Goal: Task Accomplishment & Management: Manage account settings

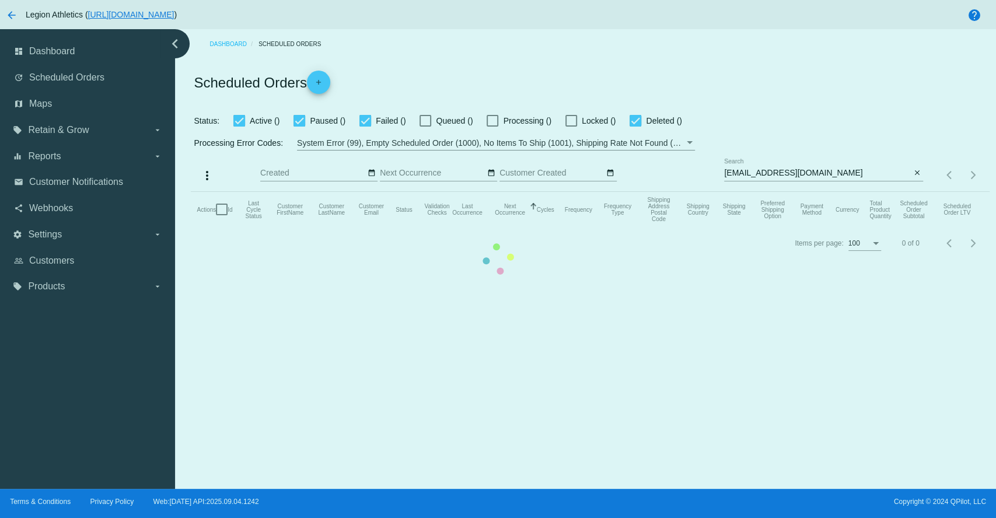
click at [762, 192] on mat-table "Actions Id Last Cycle Status Customer FirstName Customer LastName Customer Emai…" at bounding box center [590, 209] width 798 height 35
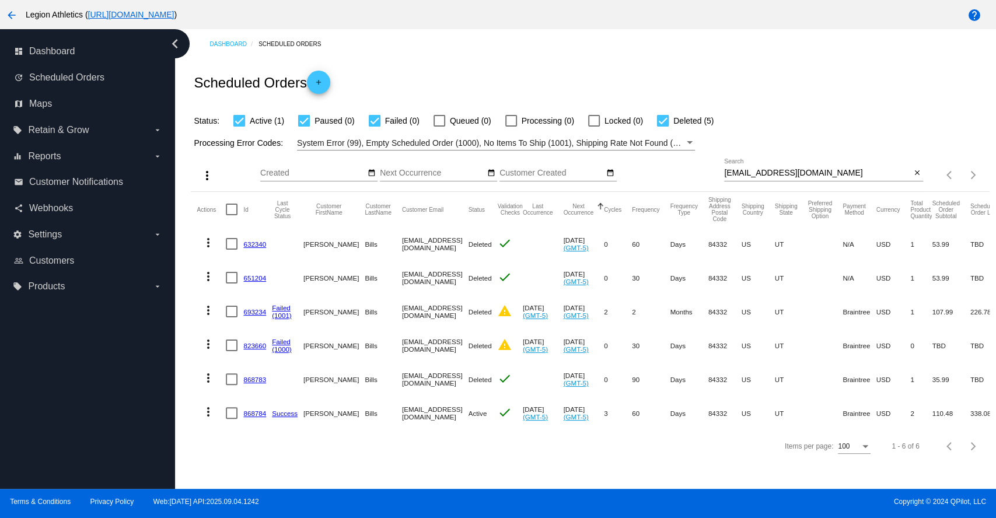
click at [762, 173] on input "[EMAIL_ADDRESS][DOMAIN_NAME]" at bounding box center [817, 173] width 187 height 9
paste input "Bwilsonhopkins"
type input "[EMAIL_ADDRESS][DOMAIN_NAME]"
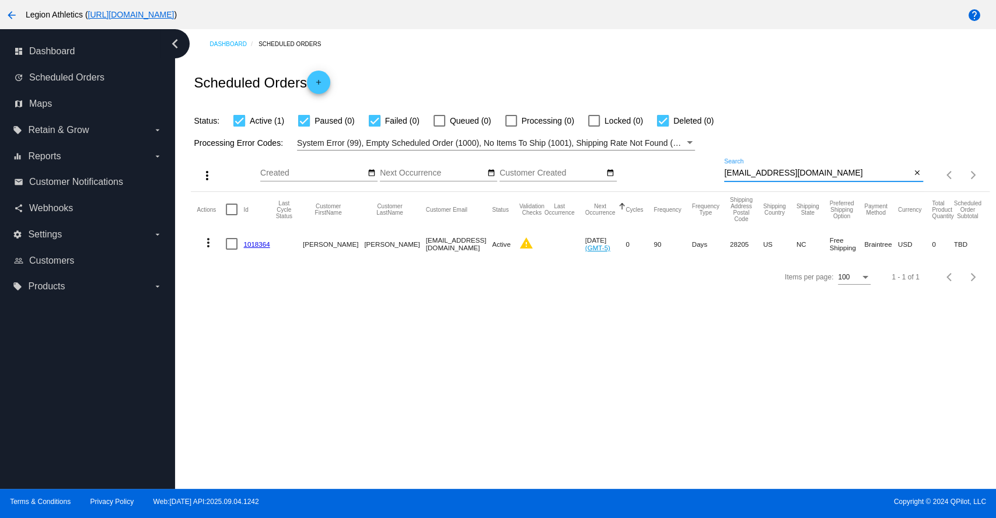
click at [254, 241] on link "1018364" at bounding box center [256, 244] width 26 height 8
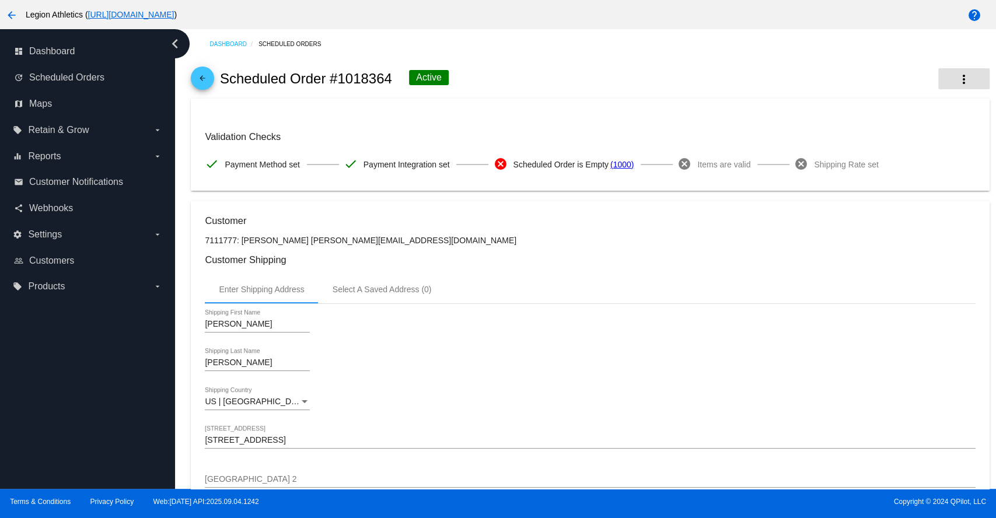
click at [957, 85] on mat-icon "more_vert" at bounding box center [964, 79] width 14 height 14
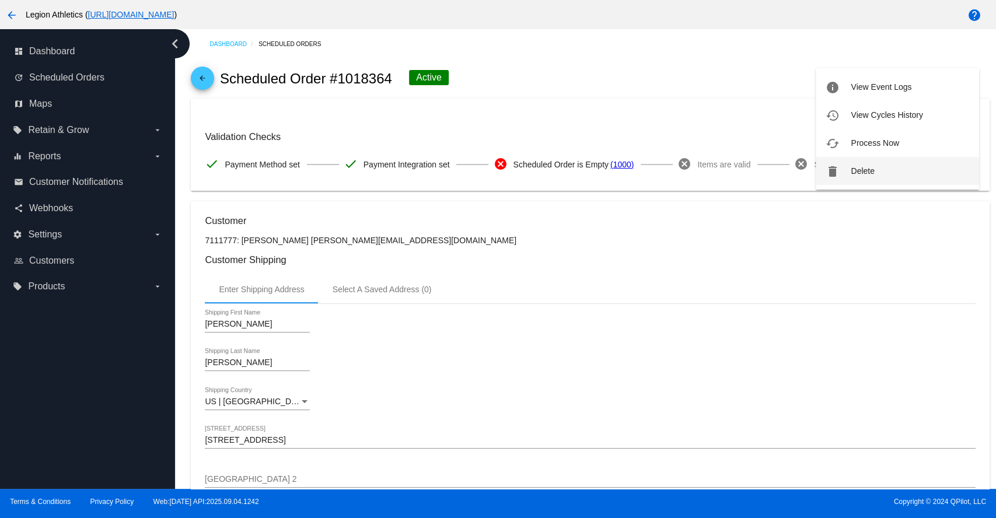
click at [870, 168] on span "Delete" at bounding box center [861, 170] width 23 height 9
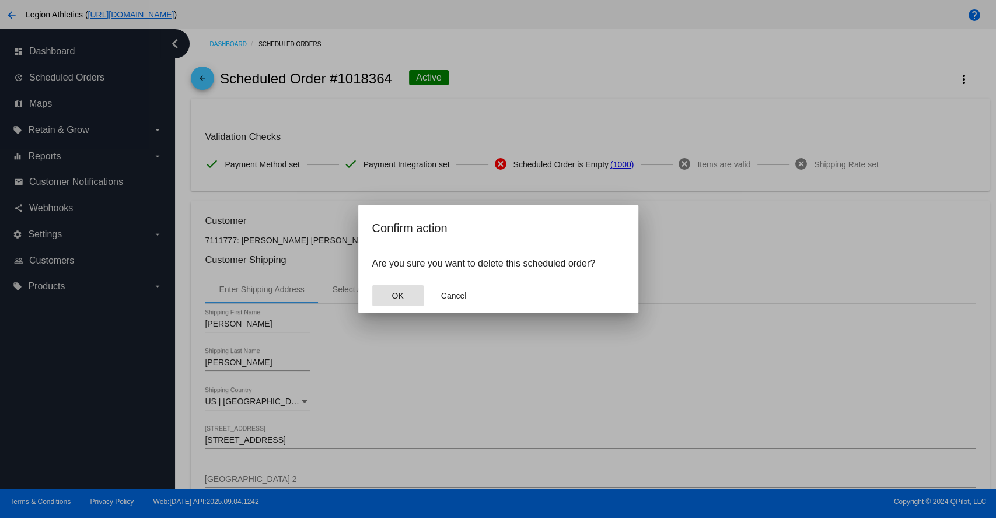
click at [394, 292] on span "OK" at bounding box center [397, 295] width 12 height 9
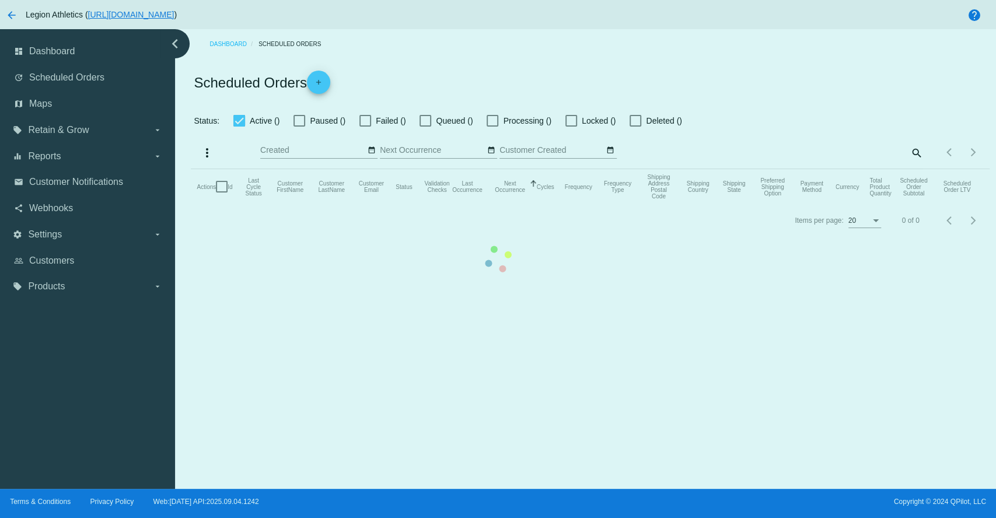
checkbox input "true"
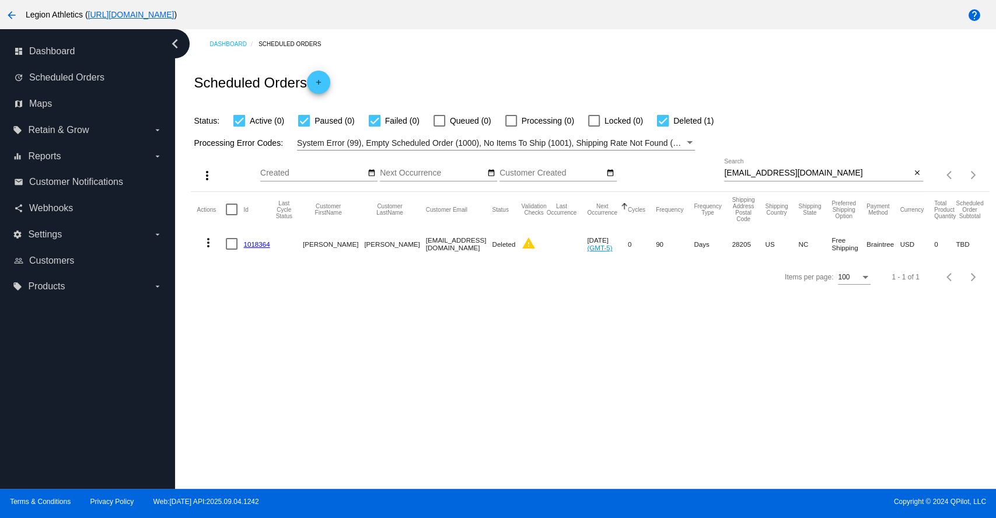
click at [779, 169] on input "[EMAIL_ADDRESS][DOMAIN_NAME]" at bounding box center [817, 173] width 187 height 9
paste input "chandlerc"
type input "[EMAIL_ADDRESS][DOMAIN_NAME]"
